Goal: Task Accomplishment & Management: Manage account settings

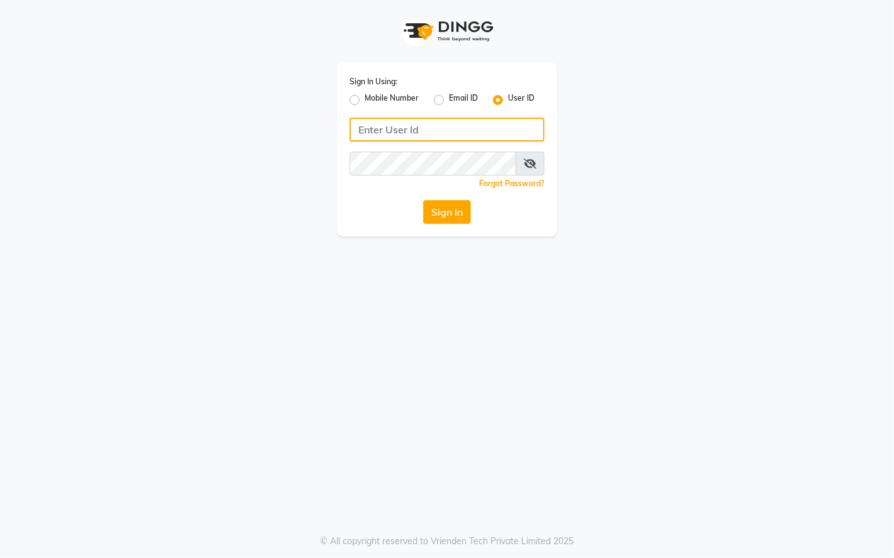
type input "9769624779"
click at [365, 96] on label "Mobile Number" at bounding box center [392, 99] width 54 height 15
click at [365, 96] on input "Mobile Number" at bounding box center [369, 96] width 8 height 8
radio input "true"
radio input "false"
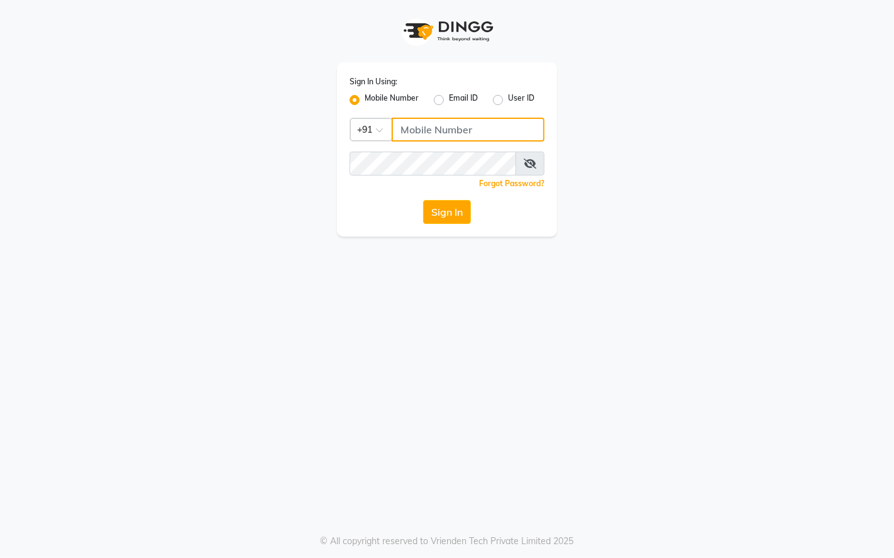
click at [447, 130] on input "Username" at bounding box center [468, 130] width 153 height 24
type input "9769624779"
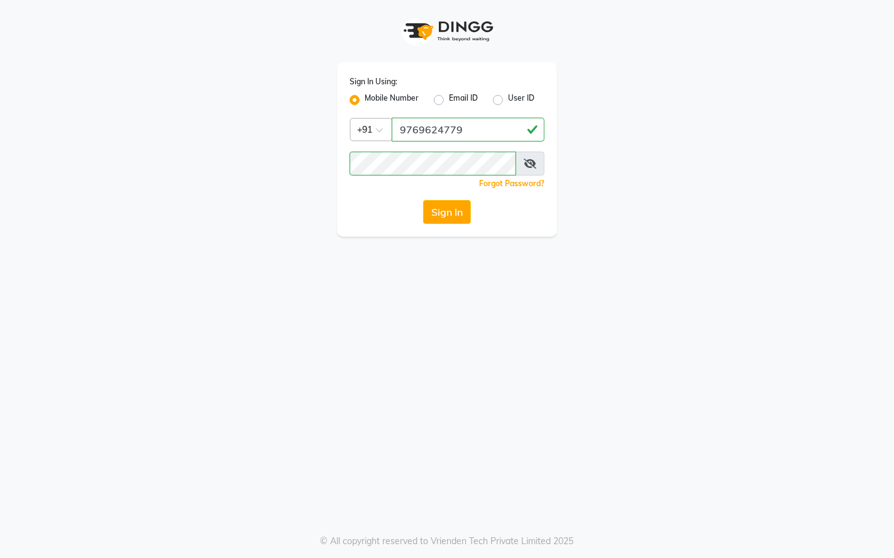
drag, startPoint x: 443, startPoint y: 210, endPoint x: 432, endPoint y: 212, distance: 11.6
click at [444, 209] on button "Sign In" at bounding box center [447, 212] width 48 height 24
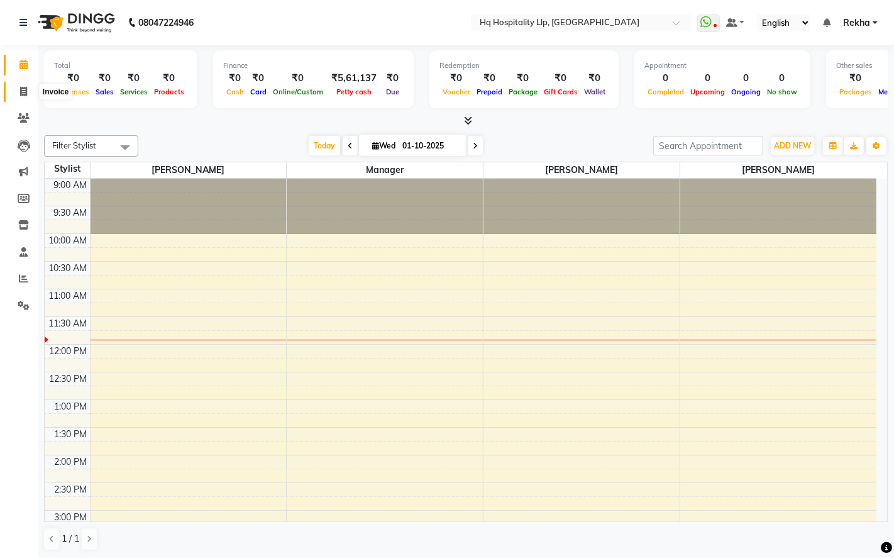
click at [25, 91] on icon at bounding box center [23, 91] width 7 height 9
select select "7197"
select select "service"
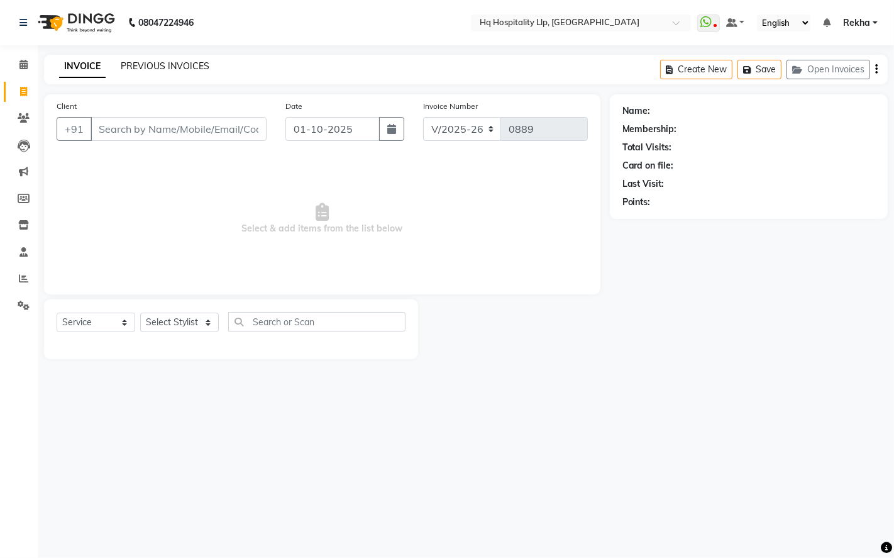
click at [179, 62] on link "PREVIOUS INVOICES" at bounding box center [165, 65] width 89 height 11
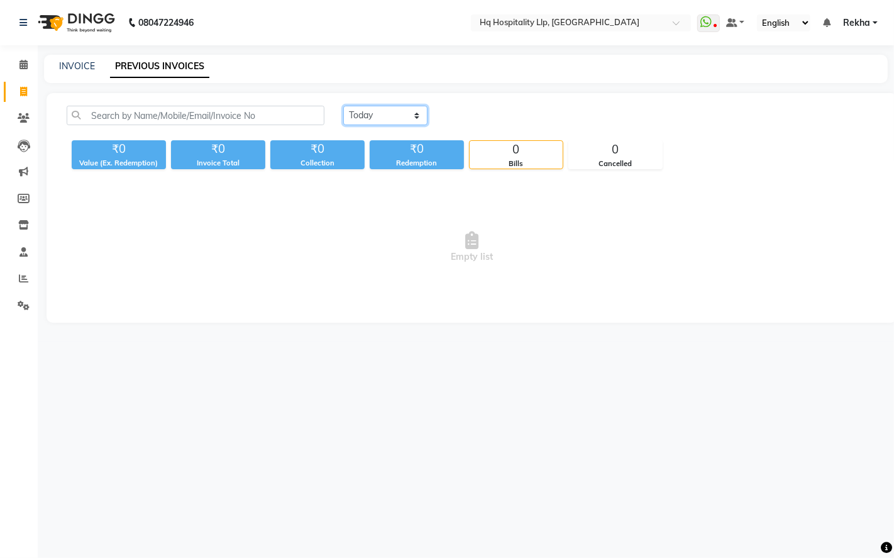
click at [391, 111] on select "[DATE] [DATE] Custom Range" at bounding box center [385, 115] width 84 height 19
select select "[DATE]"
click at [343, 106] on select "[DATE] [DATE] Custom Range" at bounding box center [385, 115] width 84 height 19
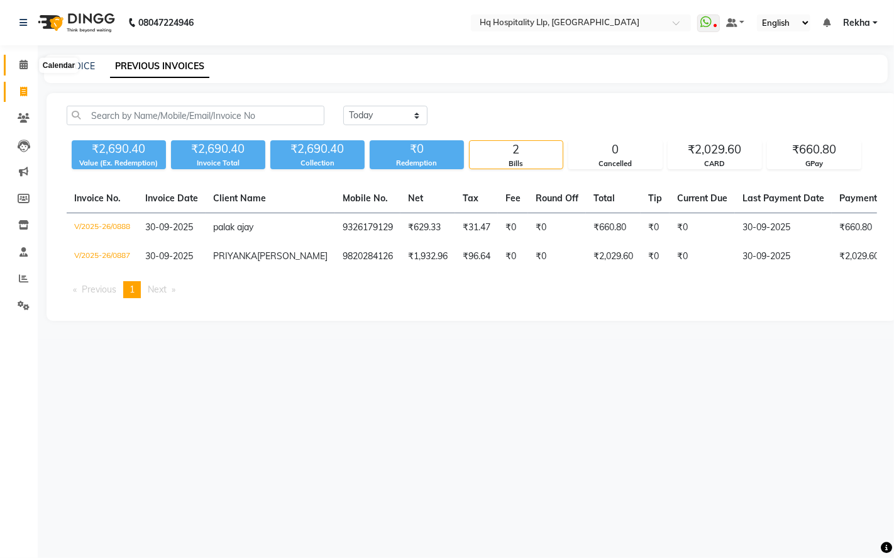
click at [26, 68] on icon at bounding box center [23, 64] width 8 height 9
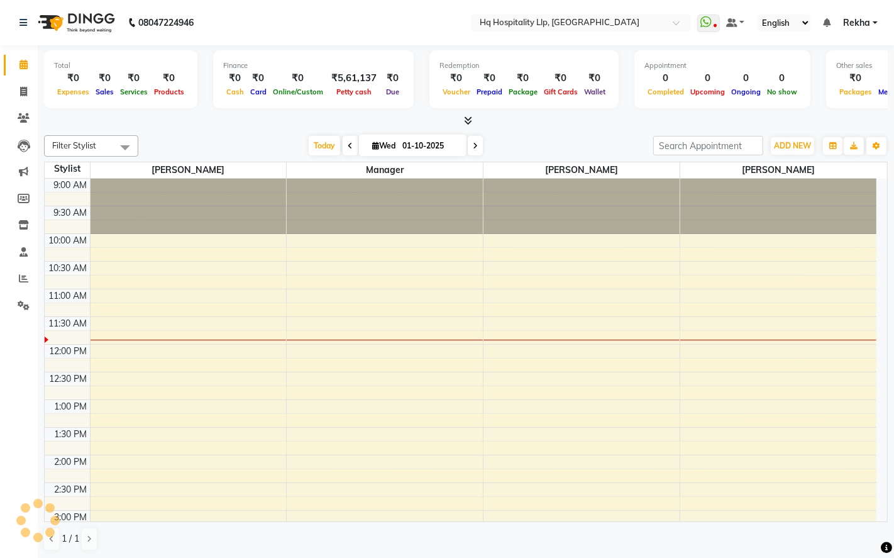
scroll to position [111, 0]
